Goal: Information Seeking & Learning: Check status

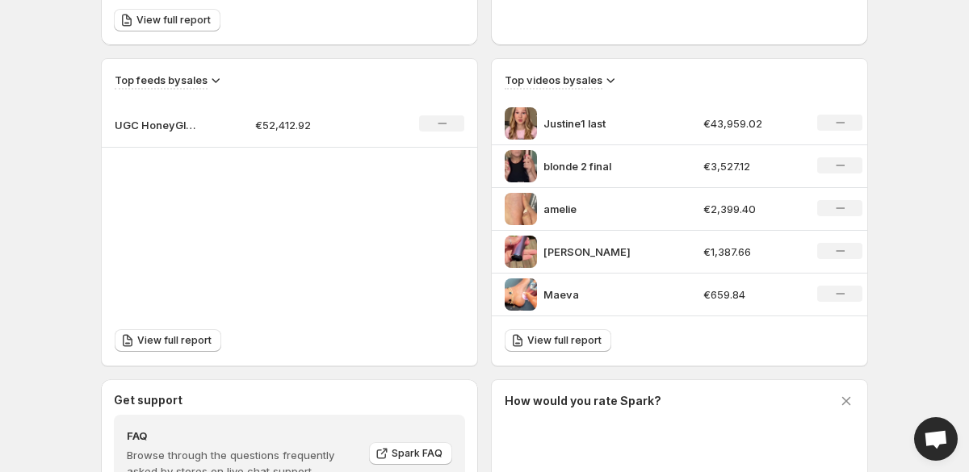
scroll to position [692, 0]
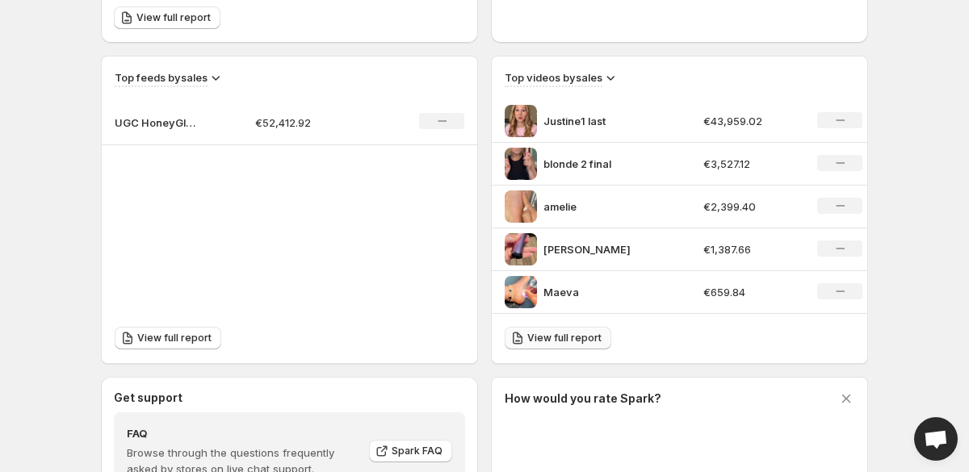
click at [565, 339] on span "View full report" at bounding box center [564, 338] width 74 height 13
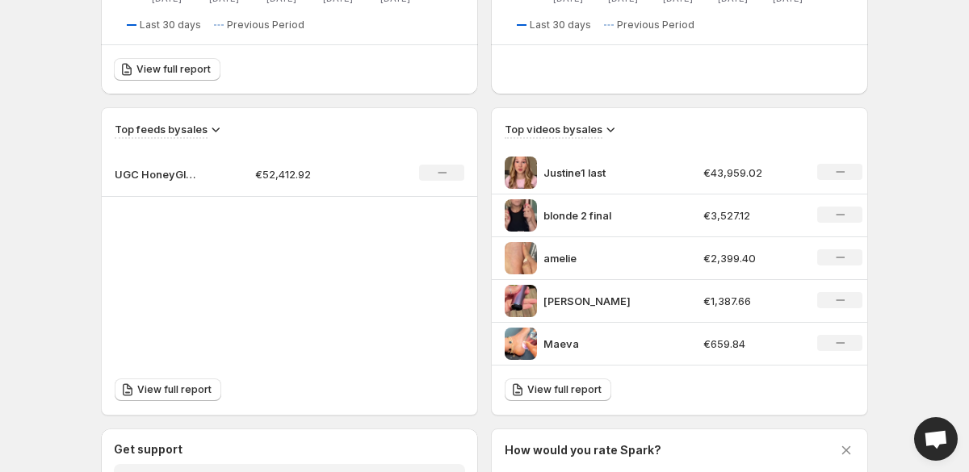
scroll to position [651, 0]
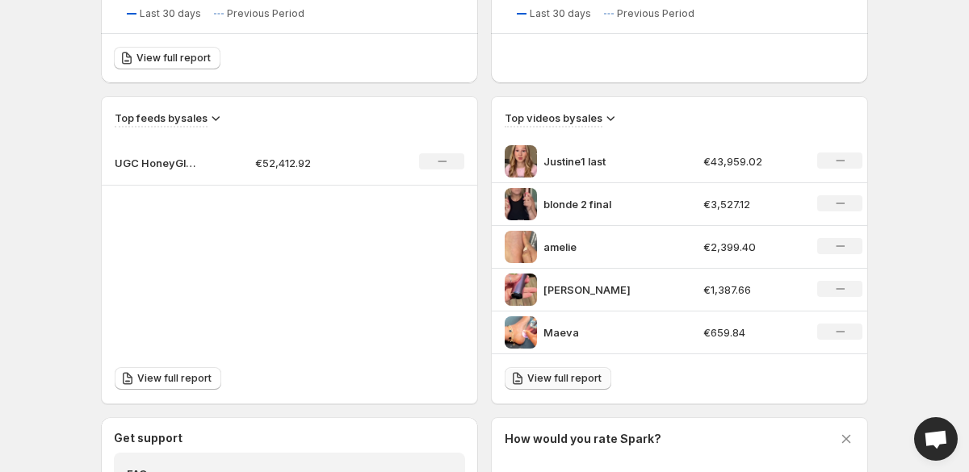
click at [533, 383] on span "View full report" at bounding box center [564, 378] width 74 height 13
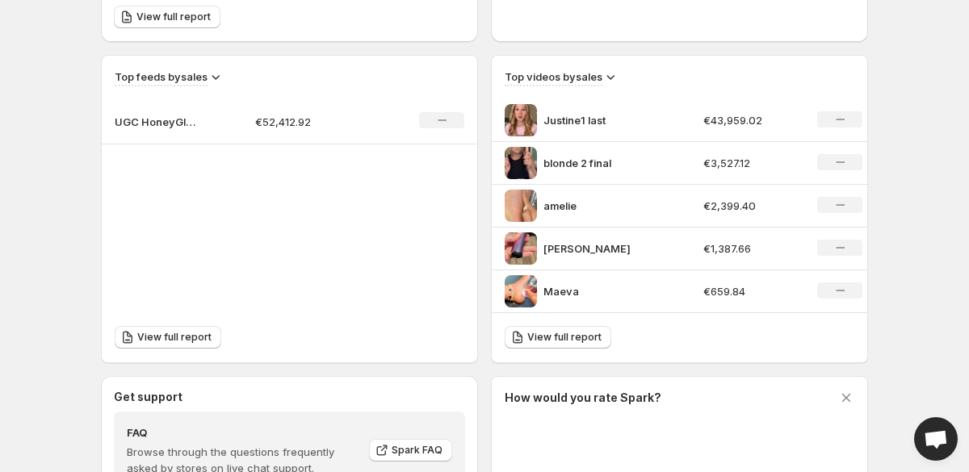
scroll to position [695, 0]
